Goal: Obtain resource: Download file/media

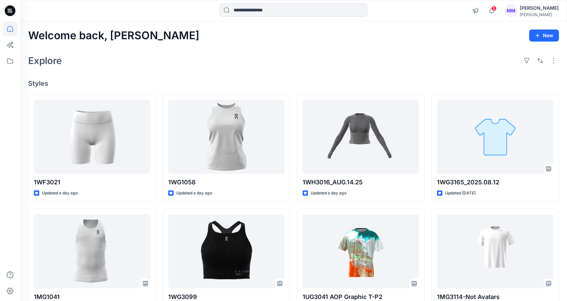
scroll to position [34, 0]
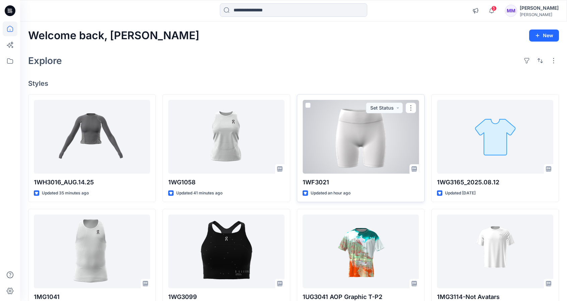
click at [377, 147] on div at bounding box center [361, 137] width 116 height 74
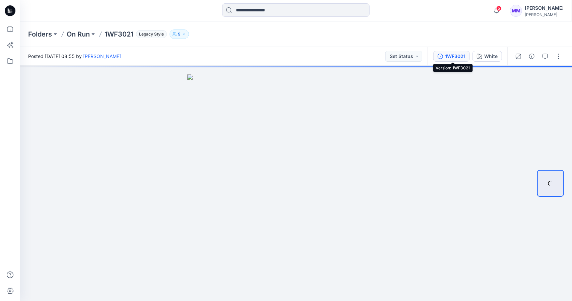
click at [463, 55] on div "1WF3021" at bounding box center [455, 56] width 20 height 7
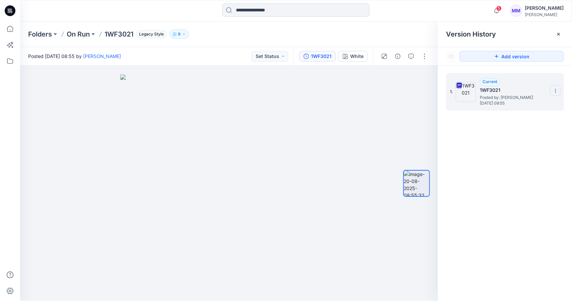
click at [558, 92] on icon at bounding box center [555, 90] width 5 height 5
click at [522, 105] on span "Download Source BW File" at bounding box center [522, 104] width 56 height 8
click at [319, 39] on div "Folders On Run 1WF3021 Legacy Style 9" at bounding box center [270, 34] width 484 height 9
click at [221, 47] on div "Posted Wednesday, August 20, 2025 08:55 by Bin Nengli Set Status" at bounding box center [157, 56] width 274 height 18
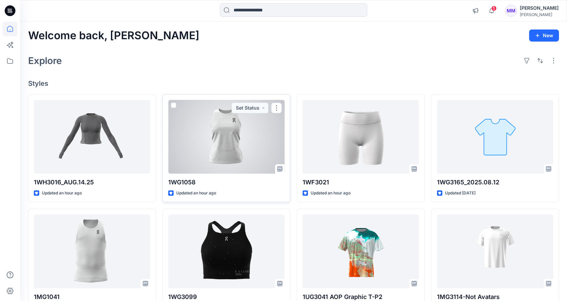
click at [243, 145] on div at bounding box center [226, 137] width 116 height 74
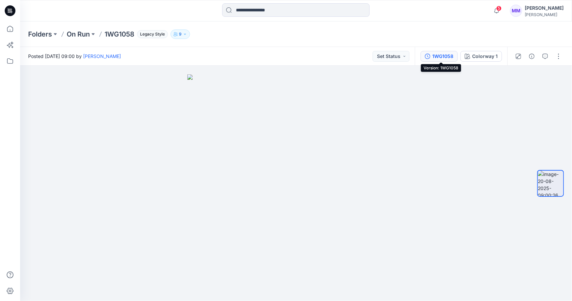
click at [452, 53] on div "1WG1058" at bounding box center [443, 56] width 21 height 7
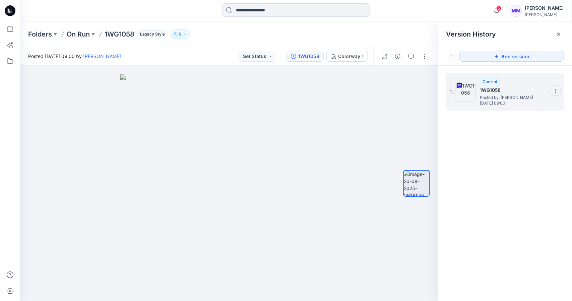
click at [555, 89] on icon at bounding box center [555, 90] width 5 height 5
click at [547, 101] on span "Download Source BW File" at bounding box center [522, 104] width 56 height 8
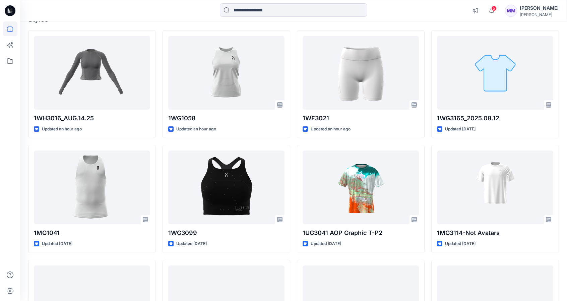
scroll to position [62, 0]
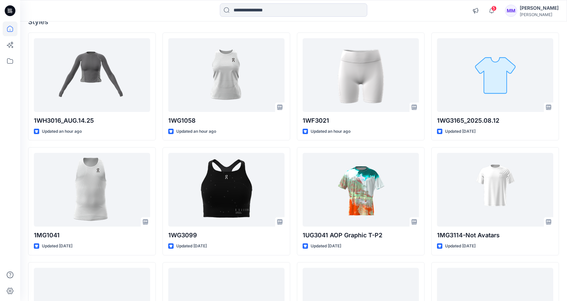
click at [141, 22] on h4 "Styles" at bounding box center [293, 22] width 531 height 8
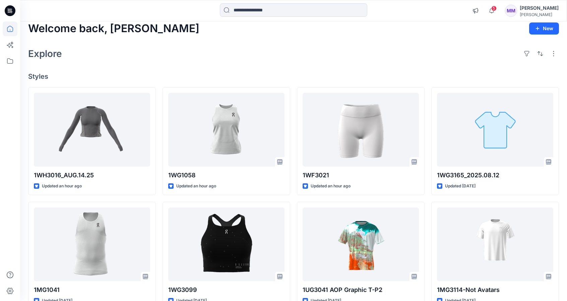
scroll to position [0, 0]
